Goal: Find specific page/section: Find specific page/section

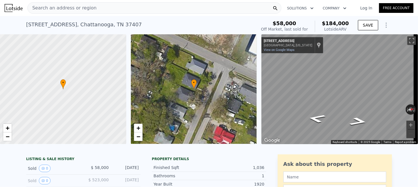
click at [97, 11] on div "Search an address or region" at bounding box center [154, 7] width 254 height 11
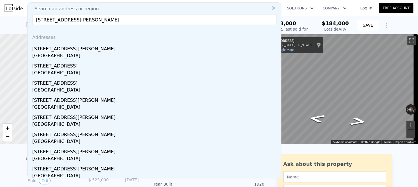
click at [127, 20] on input "[STREET_ADDRESS][PERSON_NAME]" at bounding box center [154, 20] width 244 height 10
click at [126, 19] on input "[STREET_ADDRESS][PERSON_NAME]" at bounding box center [154, 20] width 244 height 10
paste input "30"
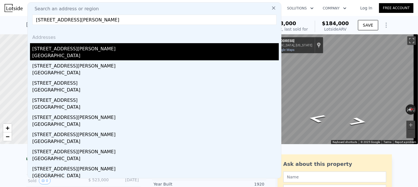
type input "[STREET_ADDRESS][PERSON_NAME]"
click at [48, 48] on div "[STREET_ADDRESS][PERSON_NAME]" at bounding box center [155, 47] width 246 height 9
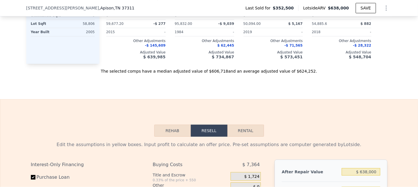
scroll to position [711, 0]
